Goal: Find specific page/section: Find specific page/section

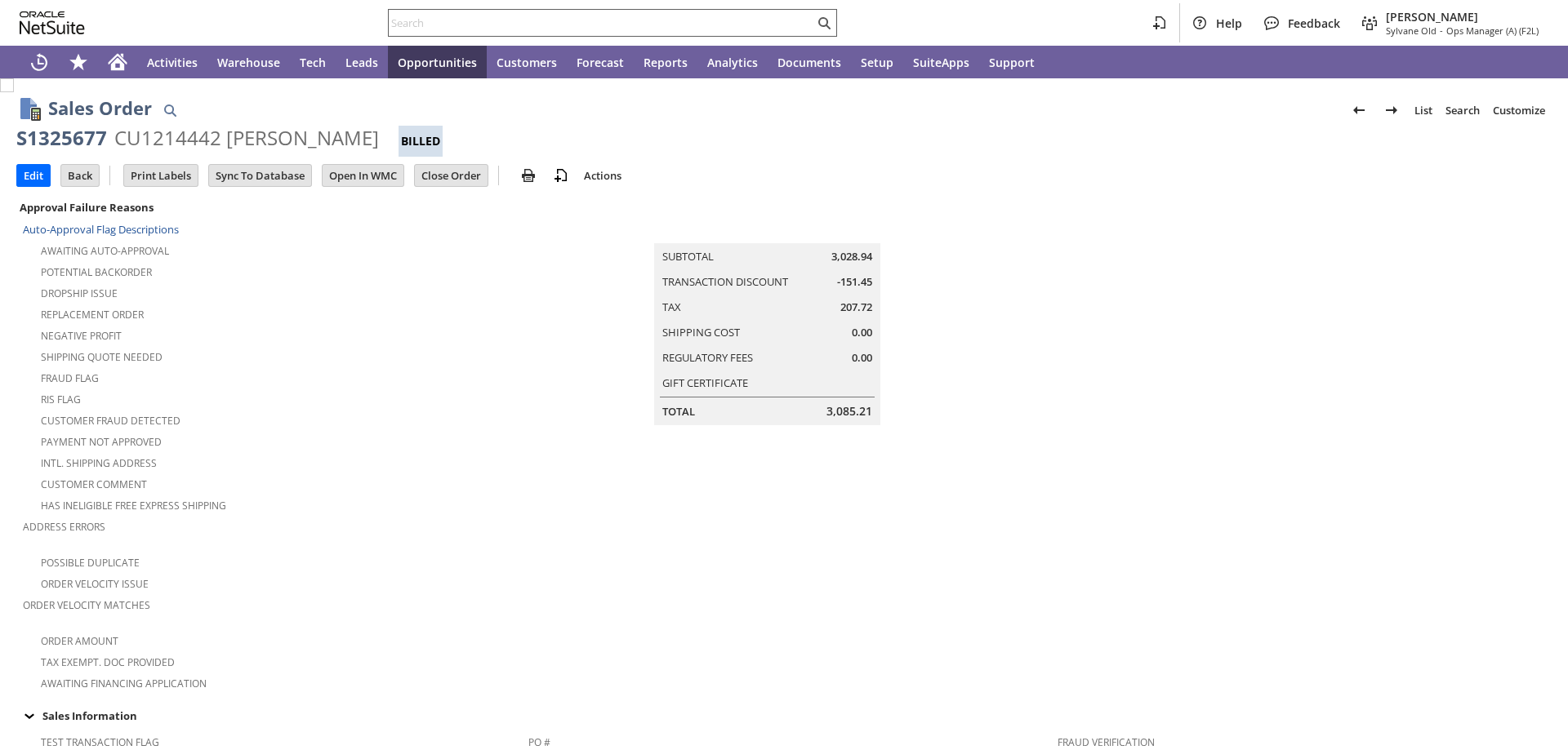
drag, startPoint x: 0, startPoint y: 0, endPoint x: 526, endPoint y: 22, distance: 526.5
click at [526, 22] on input "text" at bounding box center [601, 23] width 426 height 19
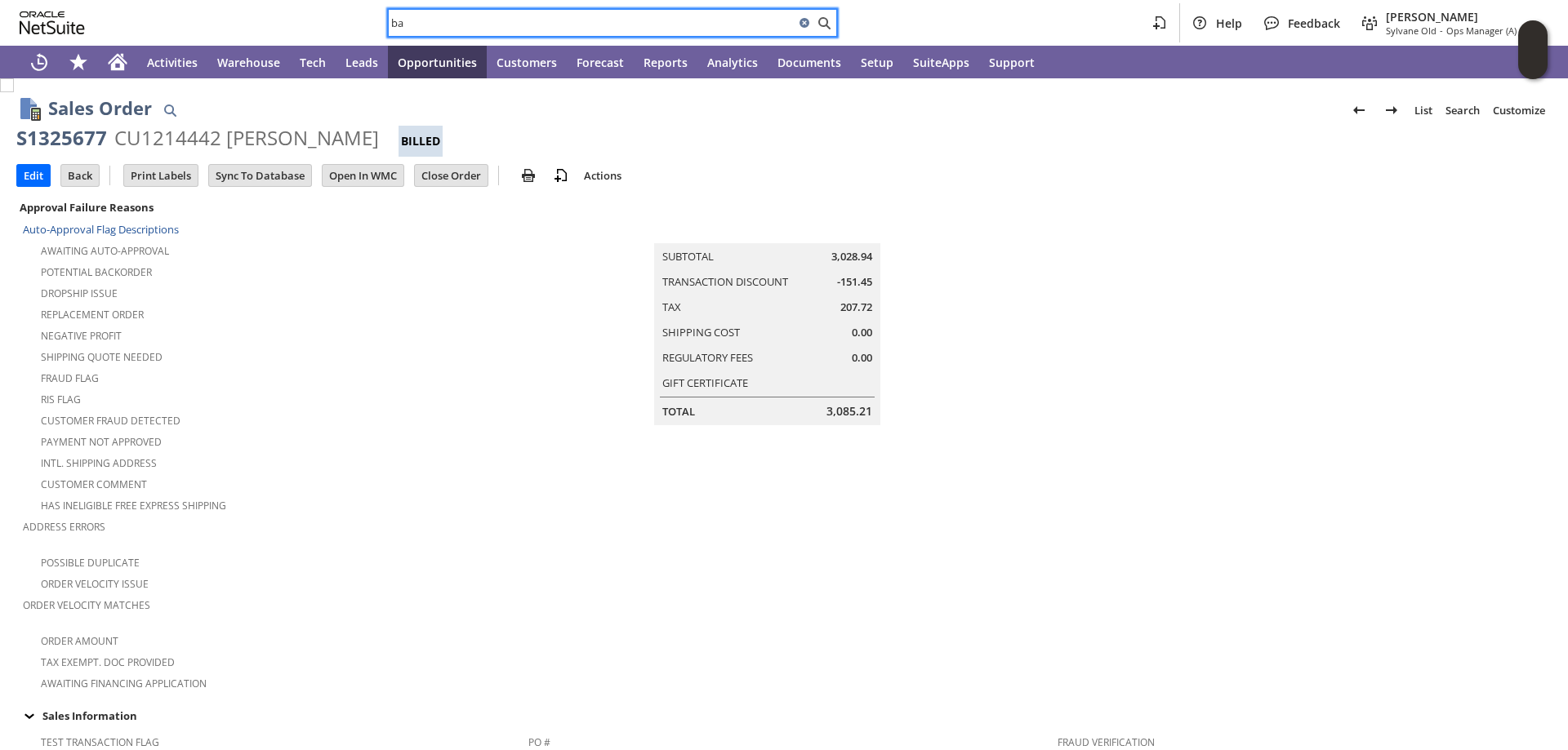
type input "b"
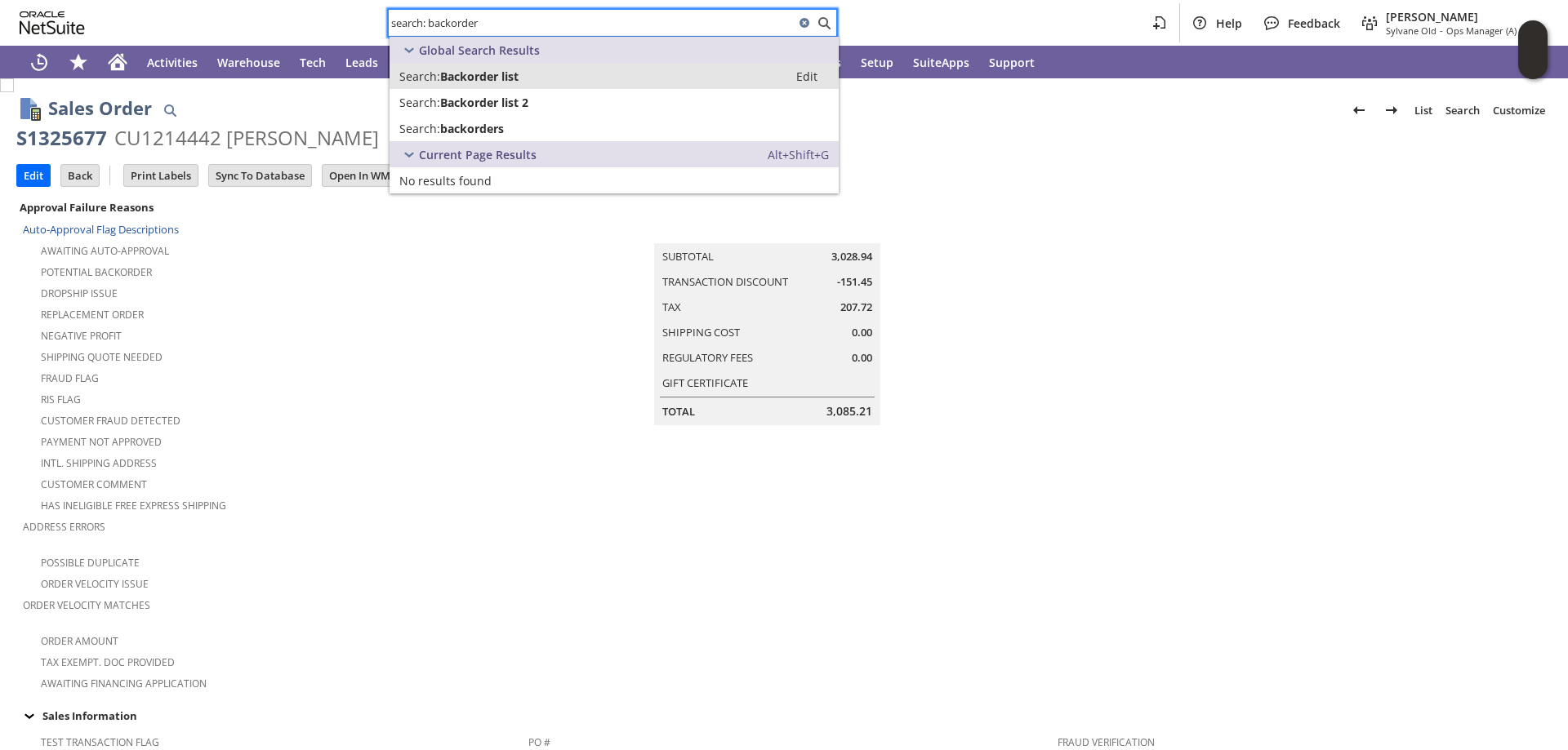
type input "search: backorder"
click at [490, 78] on span "Backorder list" at bounding box center [479, 77] width 78 height 16
